Goal: Transaction & Acquisition: Obtain resource

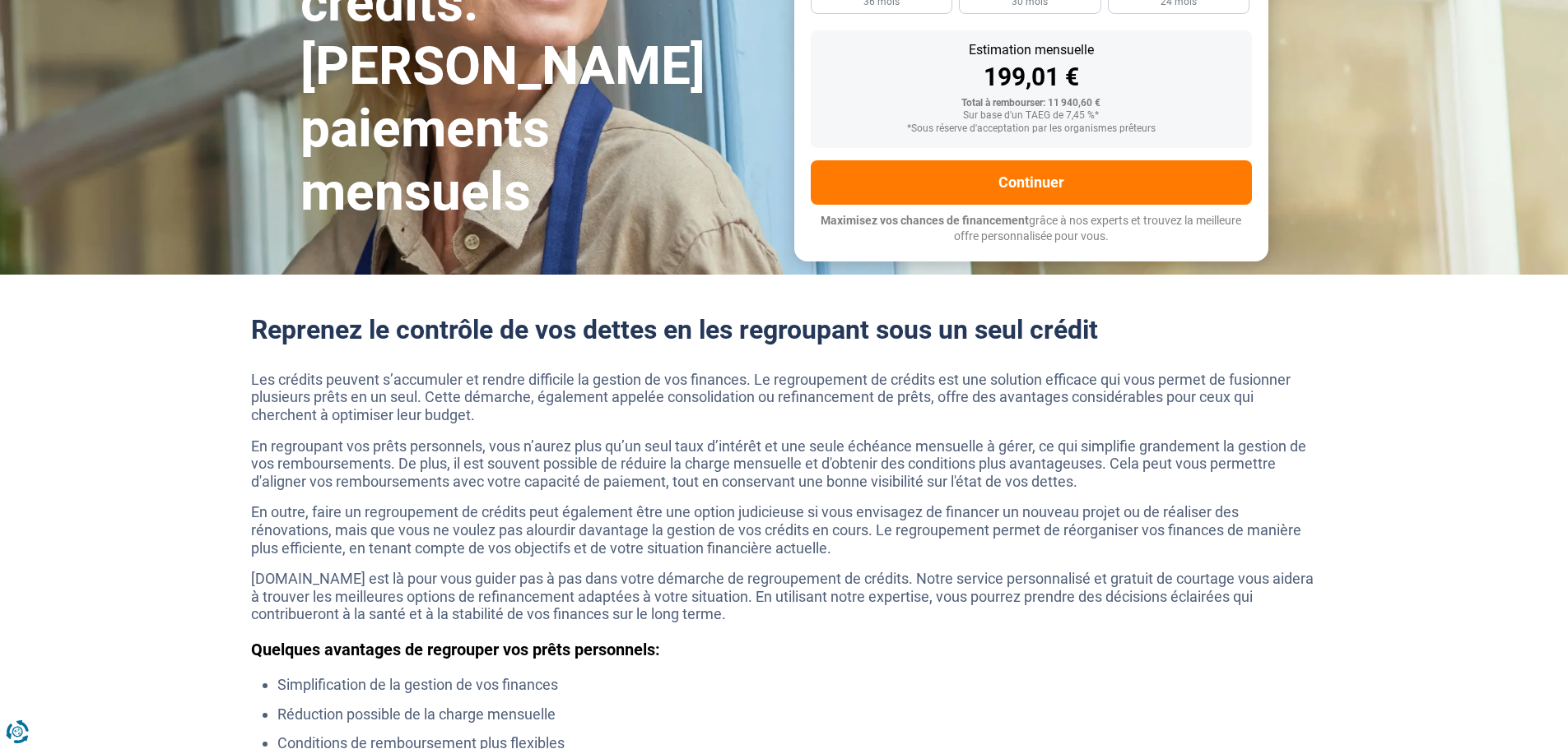
scroll to position [82, 0]
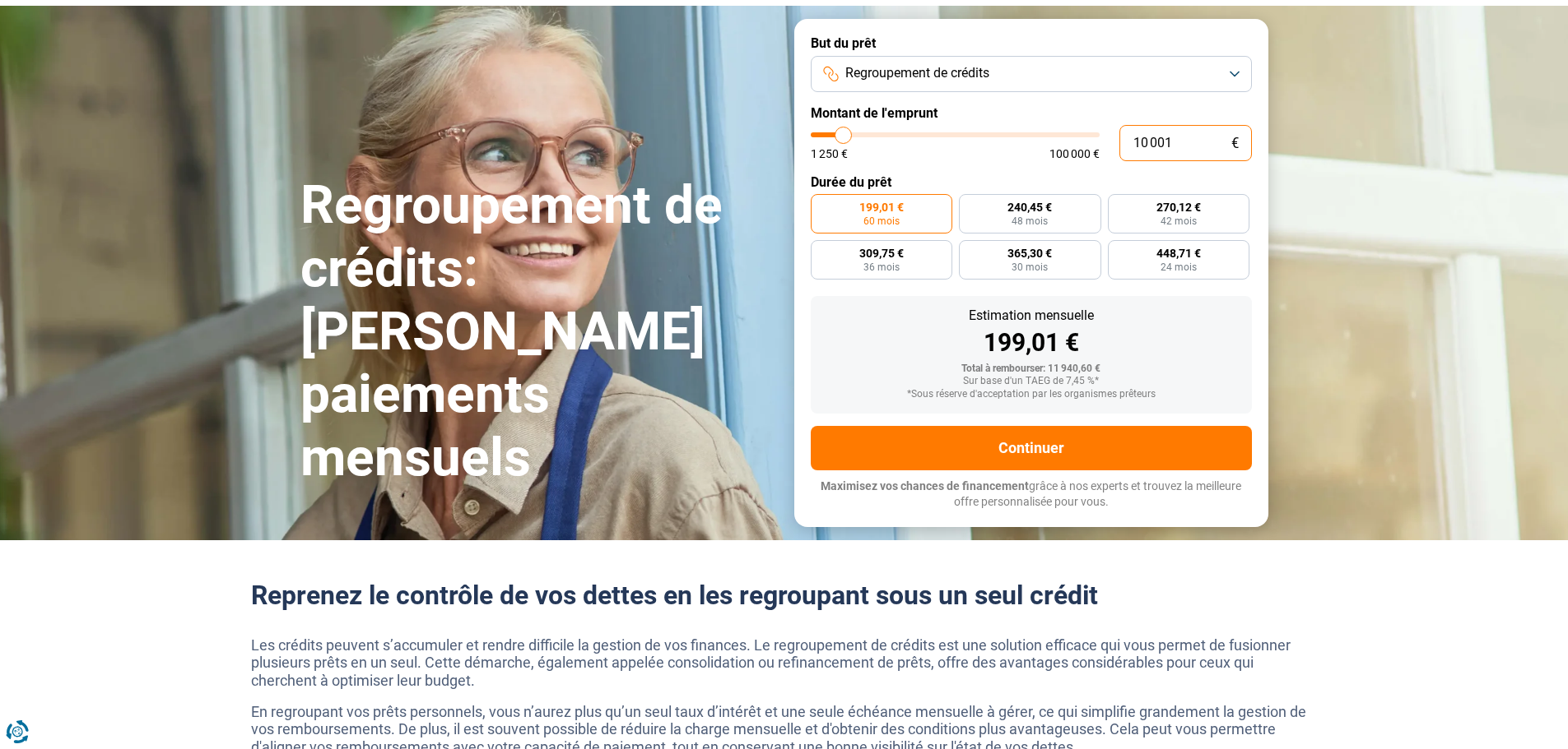
click at [1148, 149] on input "10 001" at bounding box center [1186, 142] width 133 height 36
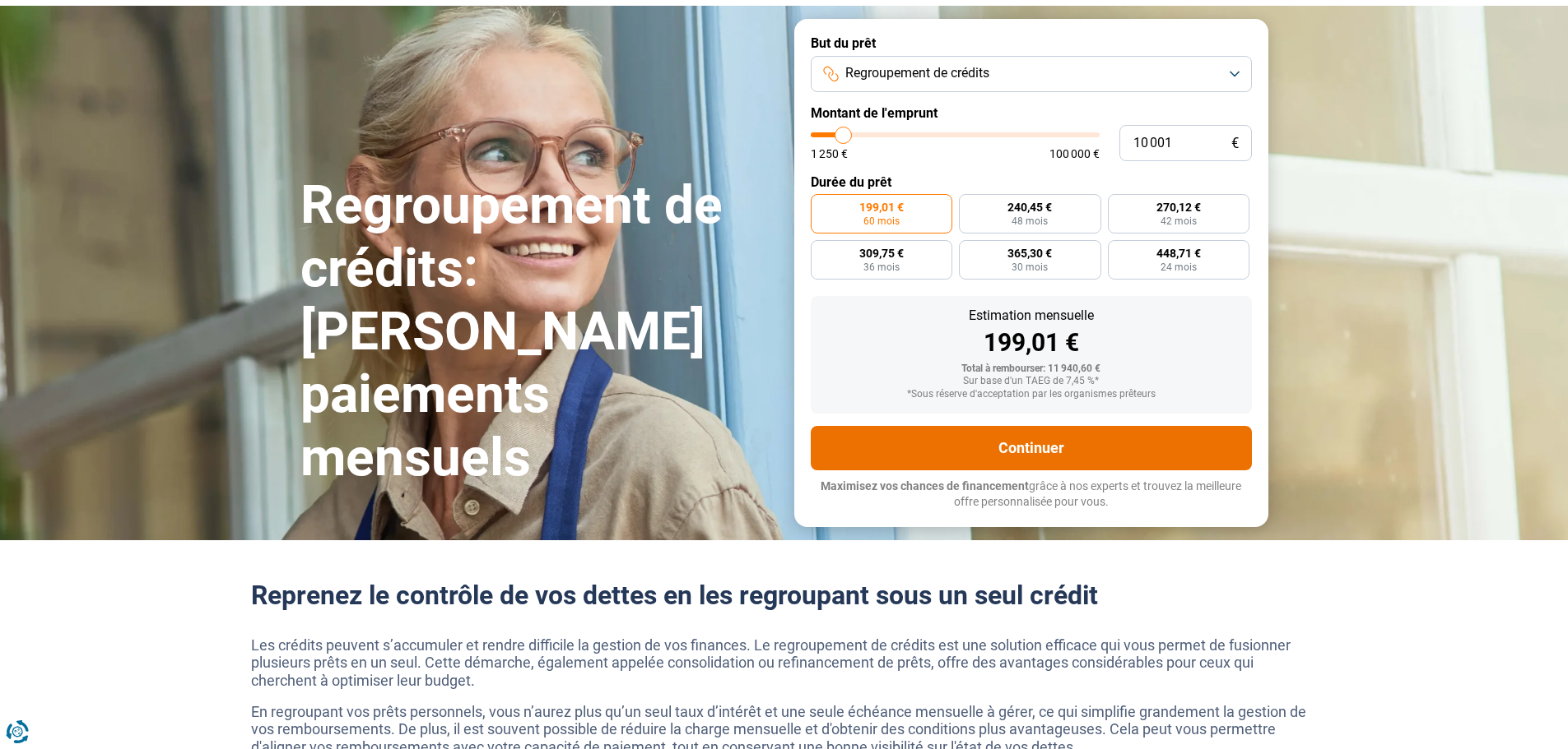
click at [1043, 452] on button "Continuer" at bounding box center [1031, 448] width 441 height 44
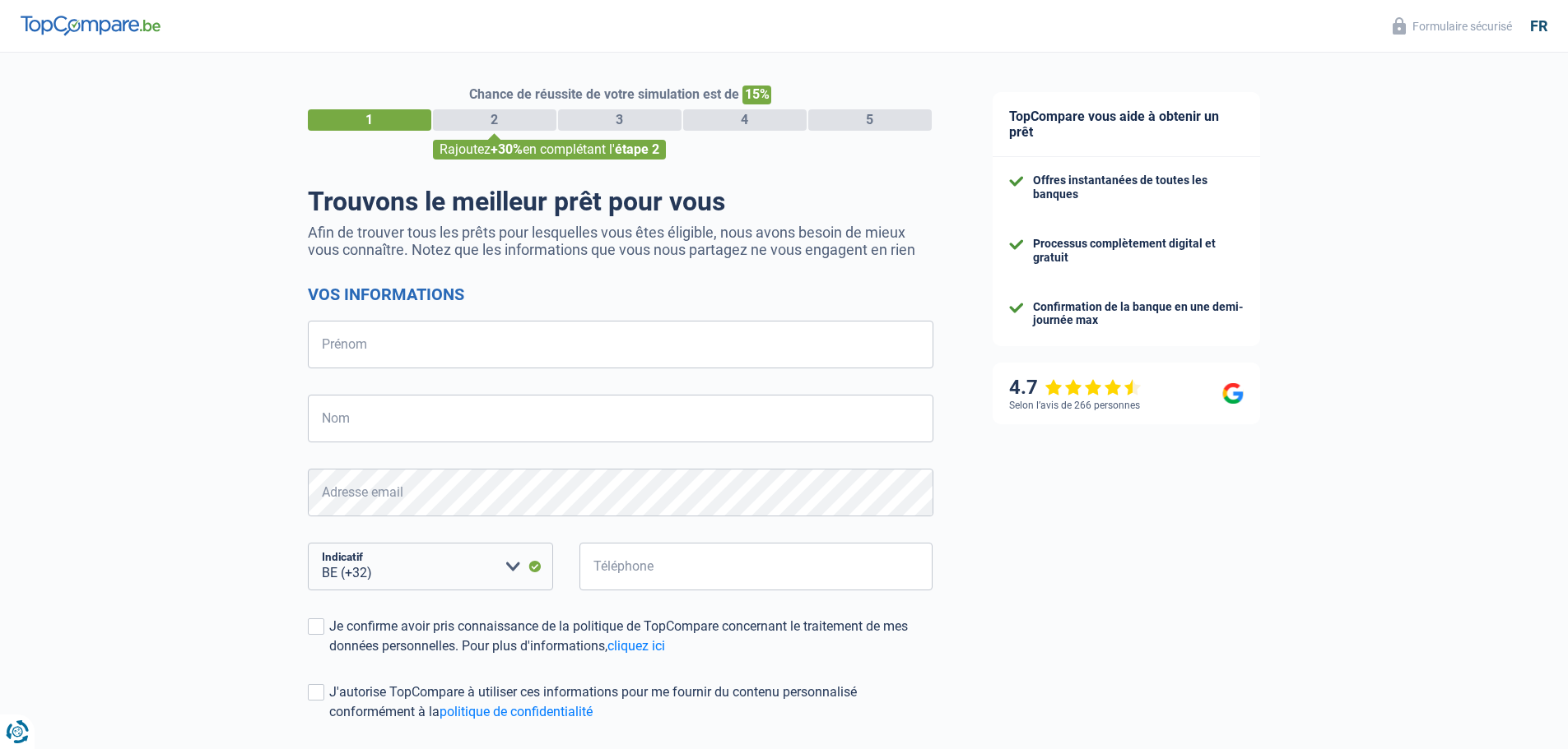
select select "32"
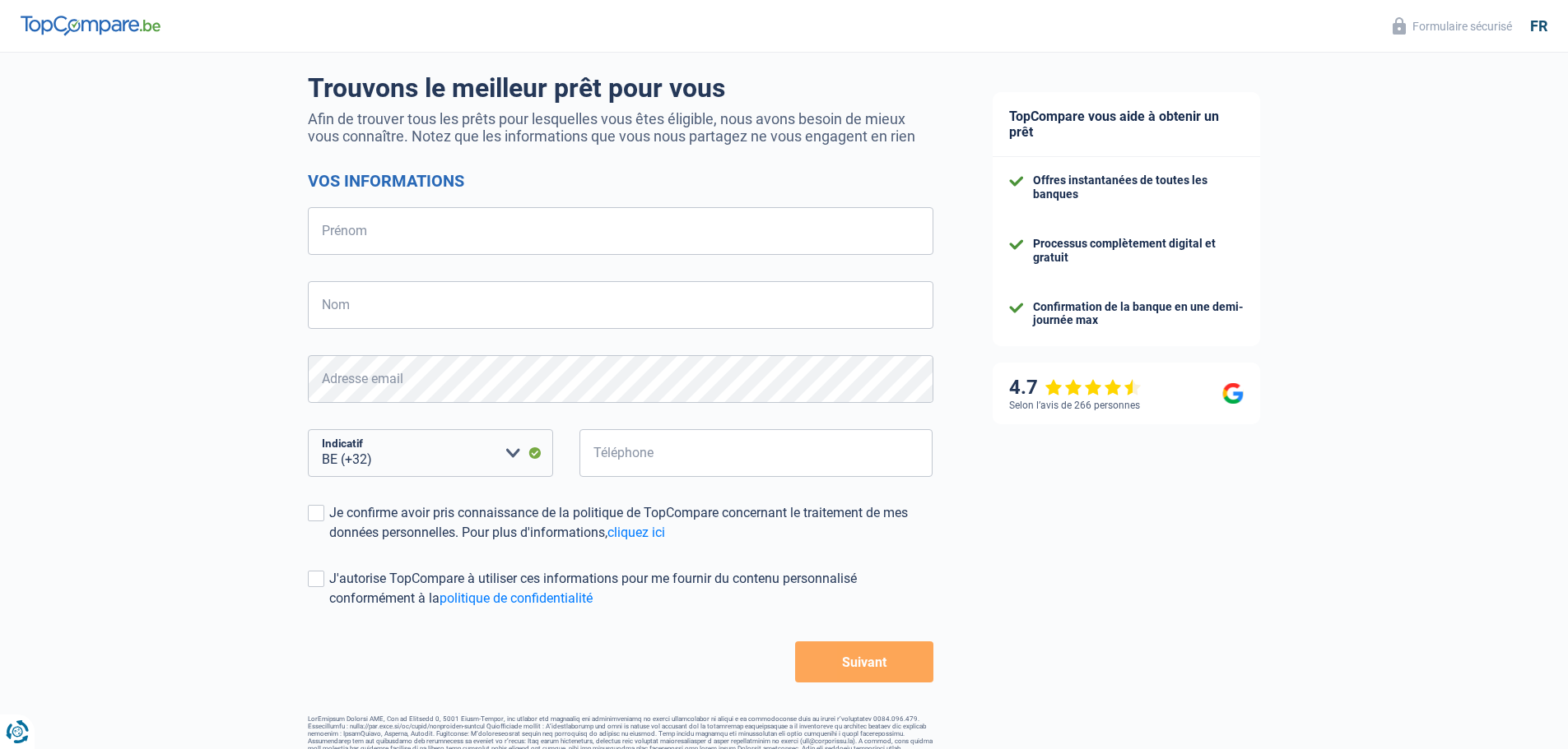
scroll to position [144, 0]
